Goal: Task Accomplishment & Management: Use online tool/utility

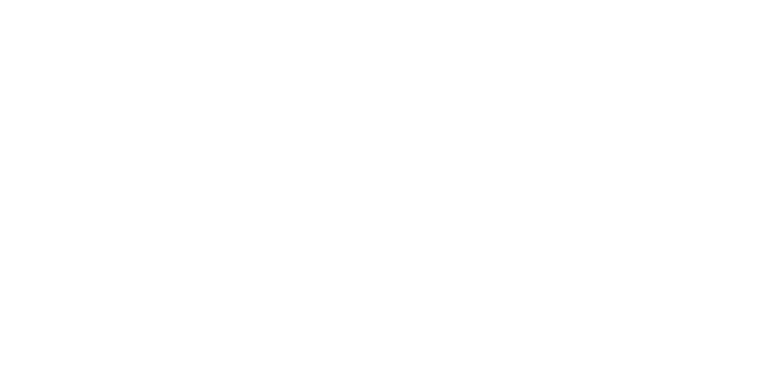
select select "Song"
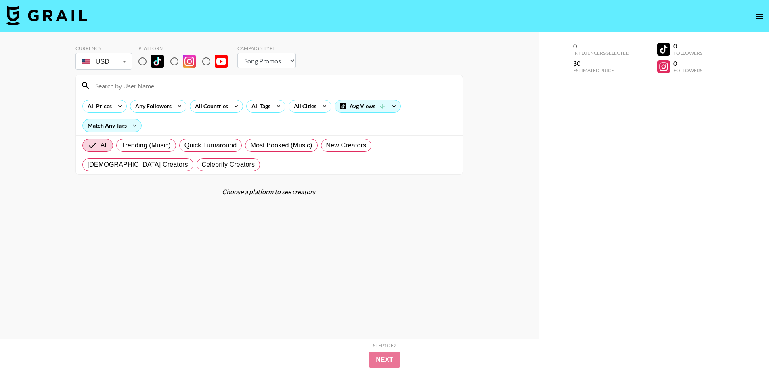
drag, startPoint x: 145, startPoint y: 60, endPoint x: 243, endPoint y: 98, distance: 104.8
click at [145, 60] on input "radio" at bounding box center [142, 61] width 17 height 17
radio input "true"
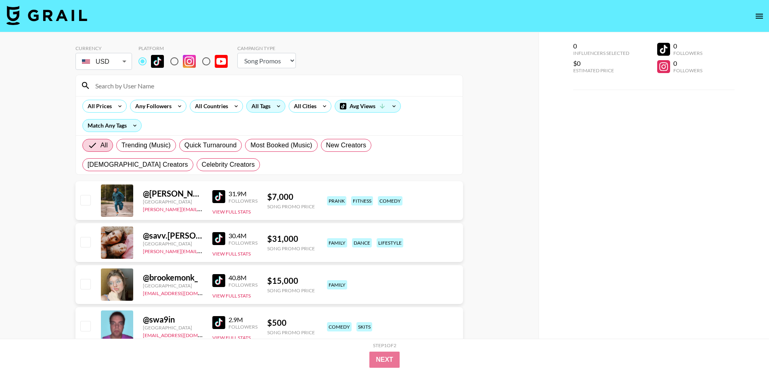
click at [276, 104] on icon at bounding box center [278, 106] width 13 height 12
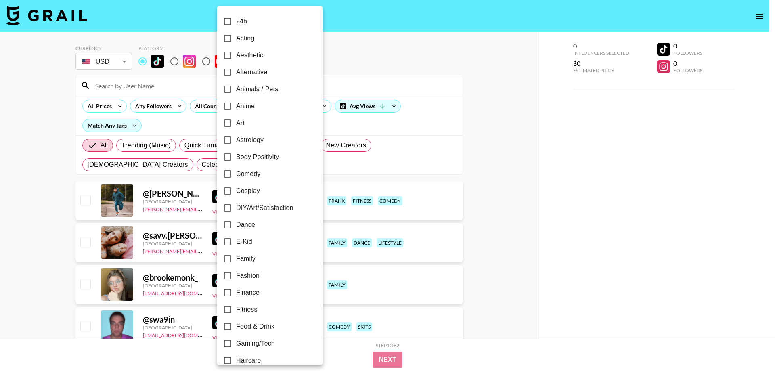
click at [315, 107] on div at bounding box center [387, 185] width 775 height 371
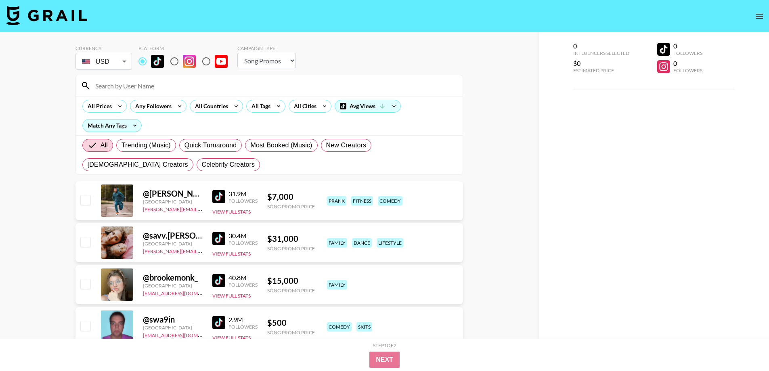
click at [320, 106] on div "24h Acting Aesthetic Alternative Animals / Pets Anime Art Astrology Body Positi…" at bounding box center [384, 185] width 769 height 371
click at [320, 106] on icon at bounding box center [324, 106] width 13 height 12
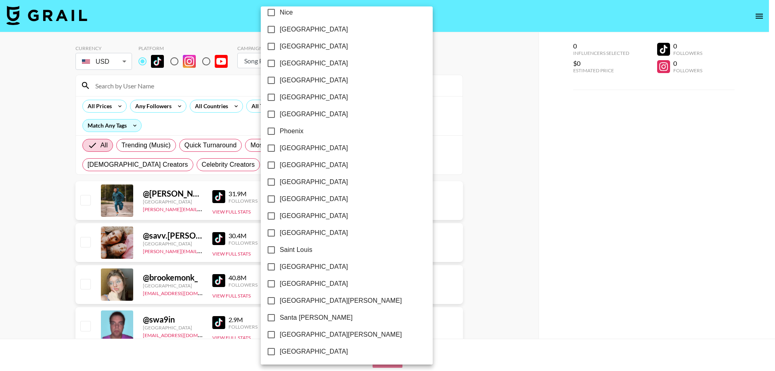
scroll to position [719, 0]
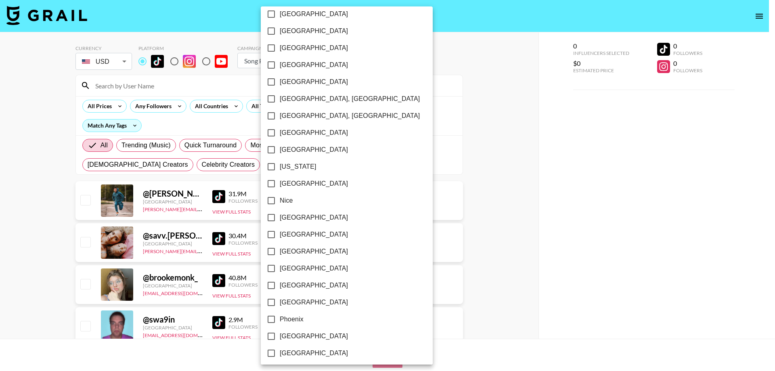
click at [295, 162] on span "[US_STATE]" at bounding box center [298, 167] width 37 height 10
click at [280, 162] on input "[US_STATE]" at bounding box center [271, 166] width 17 height 17
checkbox input "true"
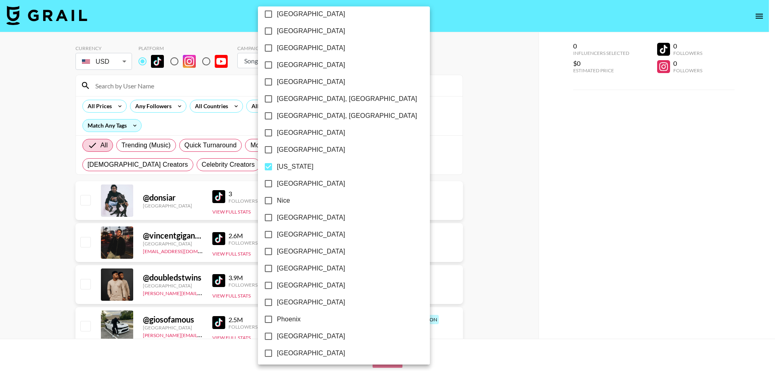
click at [0, 173] on div at bounding box center [387, 185] width 775 height 371
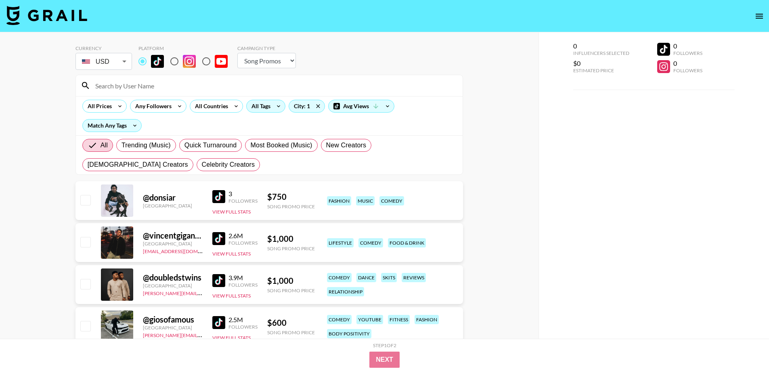
click at [272, 105] on icon at bounding box center [278, 106] width 13 height 12
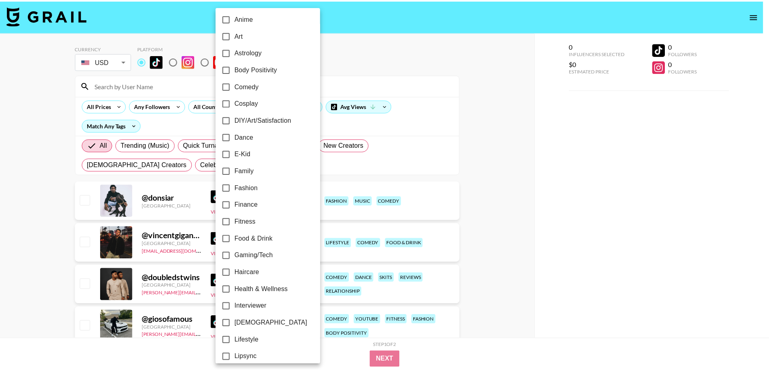
scroll to position [0, 0]
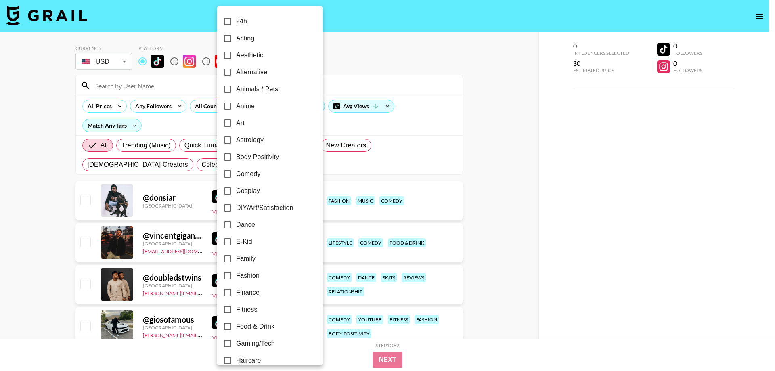
click at [259, 71] on span "Alternative" at bounding box center [251, 72] width 31 height 10
click at [236, 71] on input "Alternative" at bounding box center [227, 72] width 17 height 17
checkbox input "true"
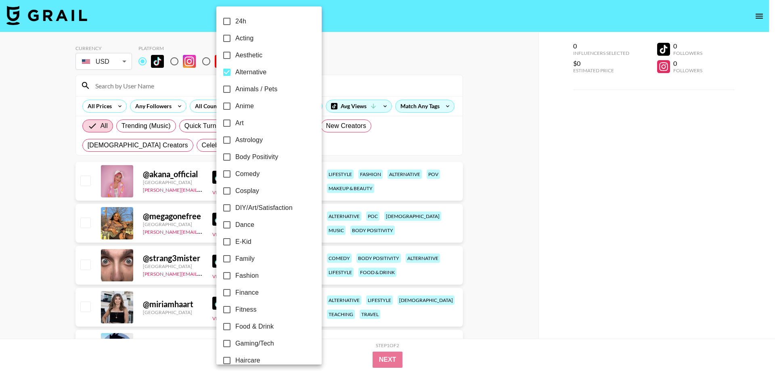
click at [0, 180] on div at bounding box center [387, 185] width 775 height 371
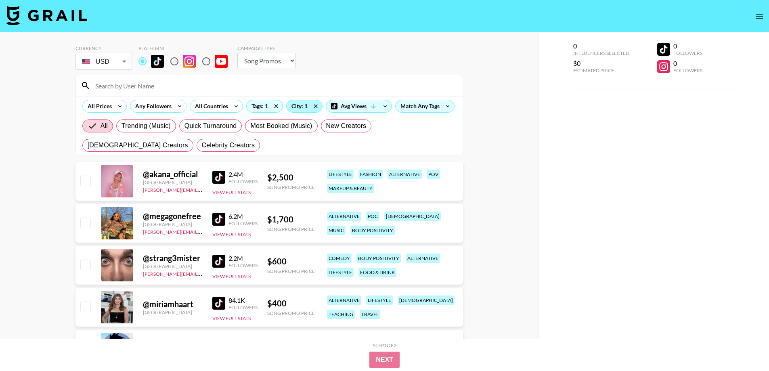
click at [297, 109] on div "City: 1" at bounding box center [305, 106] width 36 height 12
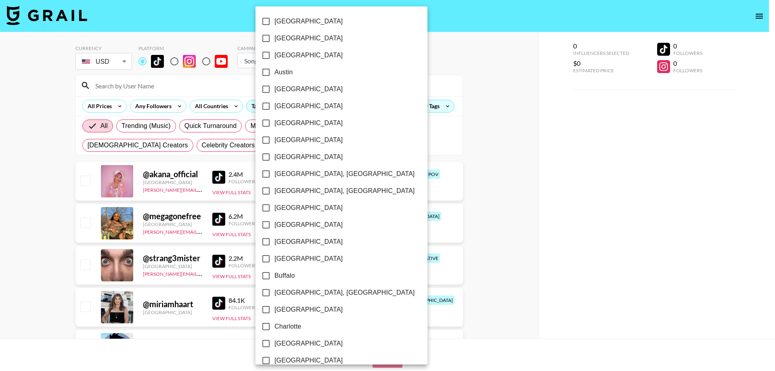
click at [368, 102] on div at bounding box center [387, 185] width 775 height 371
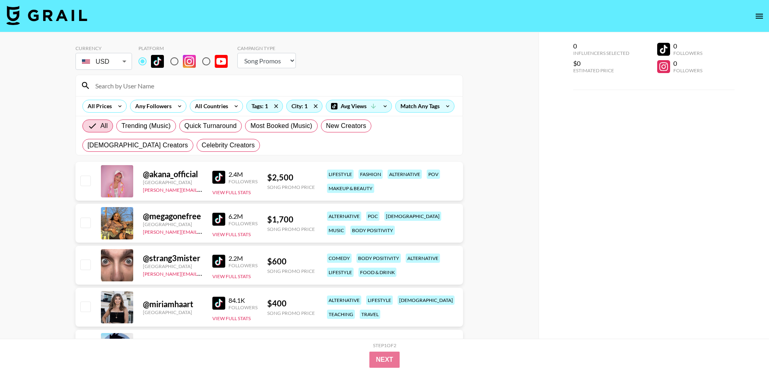
click at [371, 107] on div "[GEOGRAPHIC_DATA] [GEOGRAPHIC_DATA] [GEOGRAPHIC_DATA] [GEOGRAPHIC_DATA] [GEOGRA…" at bounding box center [384, 185] width 769 height 371
click at [272, 108] on icon at bounding box center [276, 106] width 13 height 12
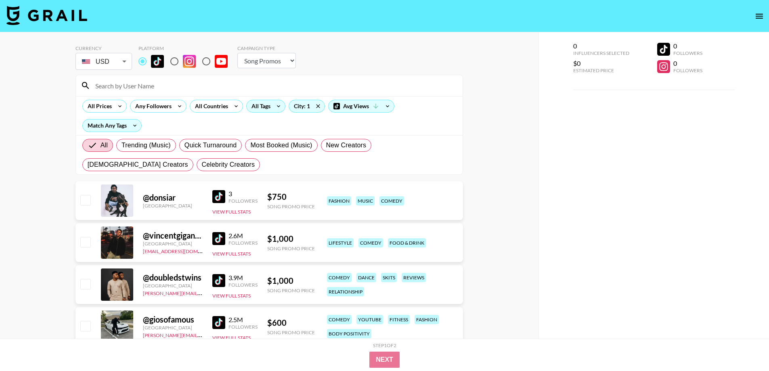
click at [276, 108] on icon at bounding box center [278, 106] width 13 height 12
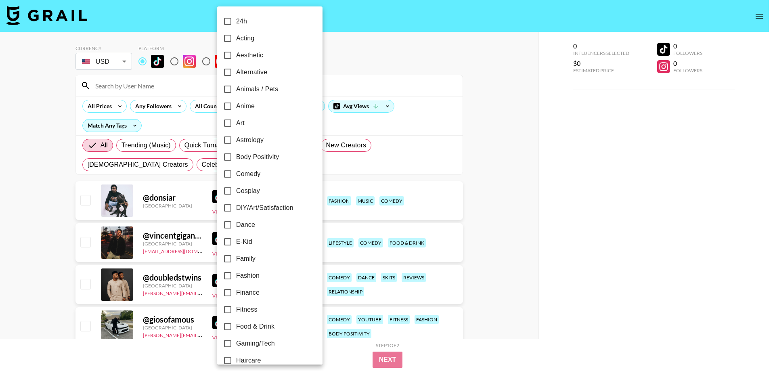
click at [572, 137] on div at bounding box center [387, 185] width 775 height 371
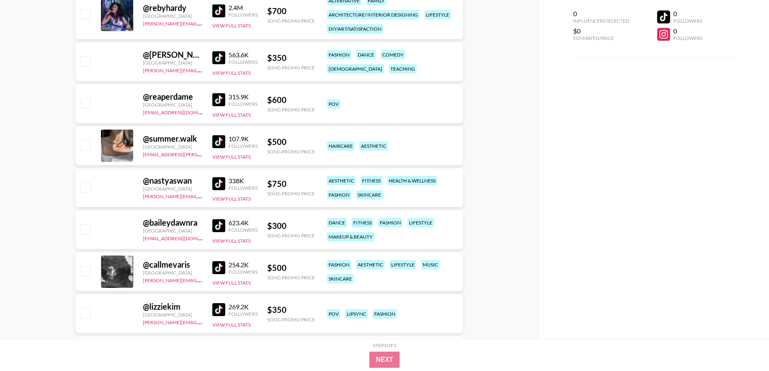
scroll to position [3202, 0]
